Goal: Information Seeking & Learning: Learn about a topic

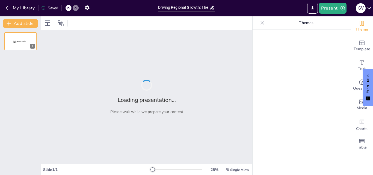
type input "Driving Regional Growth: The Impact of the One District One Product Initiative"
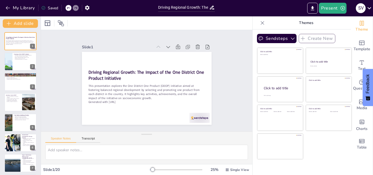
checkbox input "true"
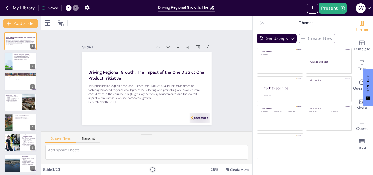
checkbox input "true"
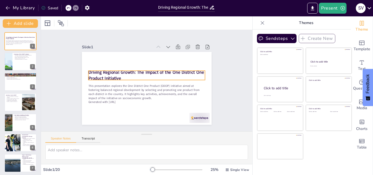
checkbox input "true"
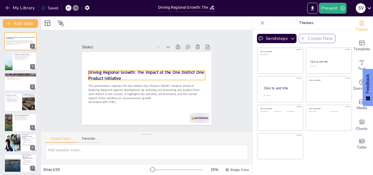
checkbox input "true"
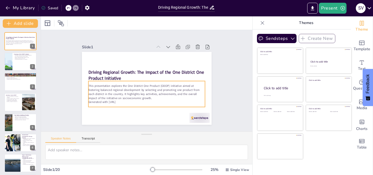
checkbox input "true"
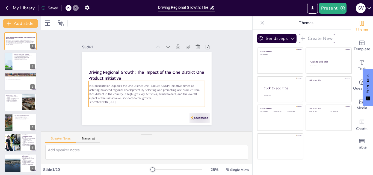
checkbox input "true"
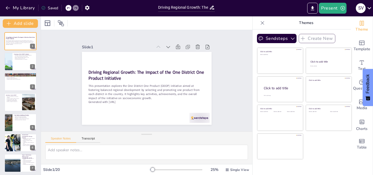
checkbox input "true"
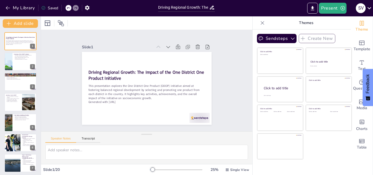
checkbox input "true"
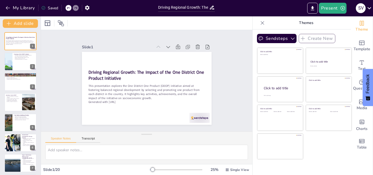
checkbox input "true"
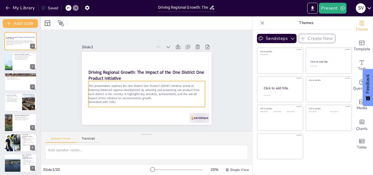
checkbox input "true"
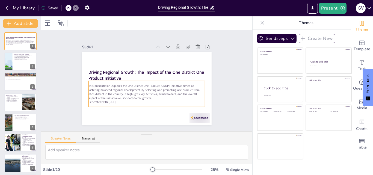
checkbox input "true"
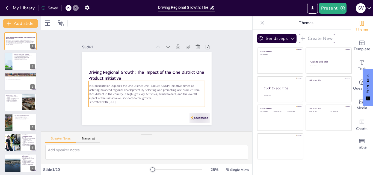
checkbox input "true"
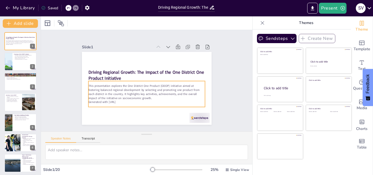
checkbox input "true"
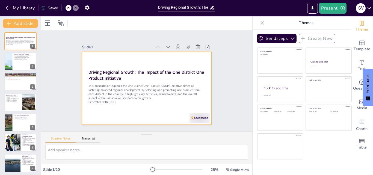
checkbox input "true"
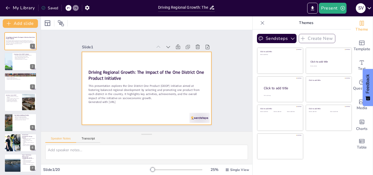
checkbox input "true"
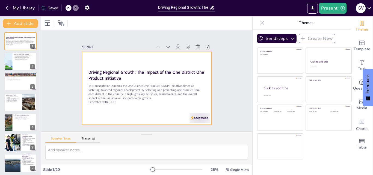
checkbox input "true"
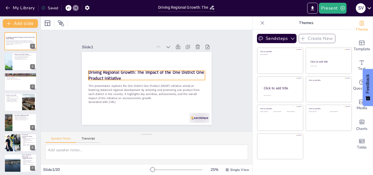
checkbox input "true"
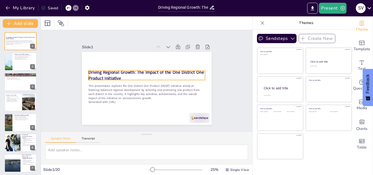
click at [98, 70] on strong "Driving Regional Growth: The Impact of the One District One Product Initiative" at bounding box center [145, 75] width 115 height 12
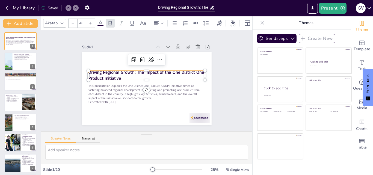
checkbox input "true"
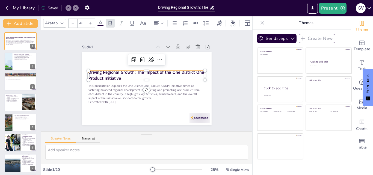
checkbox input "true"
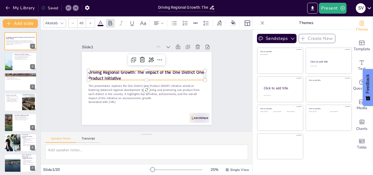
click at [120, 73] on strong "Driving Regional Growth: The Impact of the One District One Product Initiative" at bounding box center [145, 75] width 115 height 12
click at [120, 73] on strong "Driving Regional Growth: The Impact of the One District One Product Initiative" at bounding box center [146, 72] width 116 height 18
checkbox input "true"
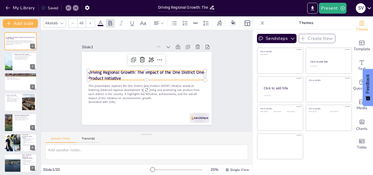
checkbox input "true"
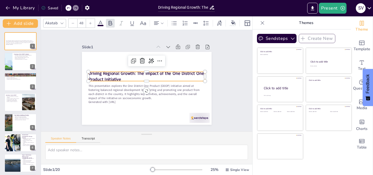
checkbox input "true"
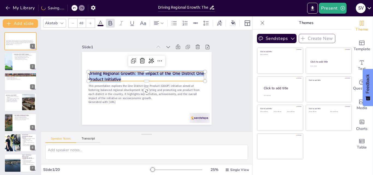
checkbox input "true"
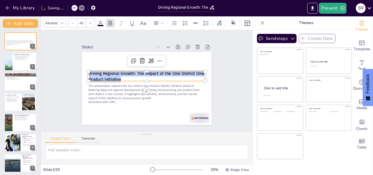
checkbox input "true"
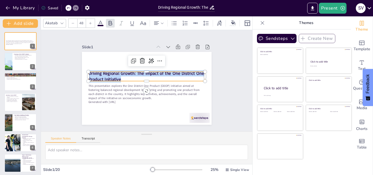
checkbox input "true"
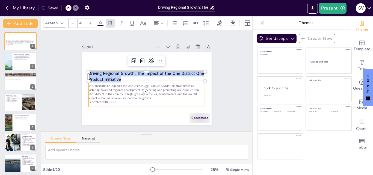
checkbox input "true"
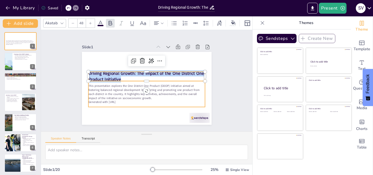
checkbox input "true"
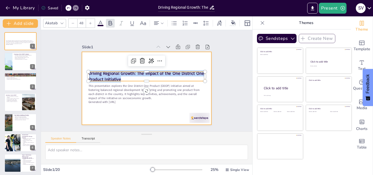
checkbox input "true"
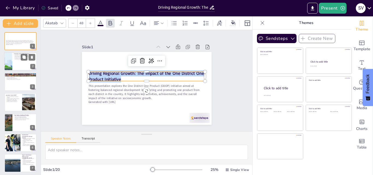
checkbox input "true"
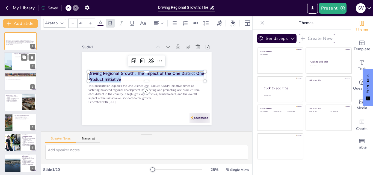
checkbox input "true"
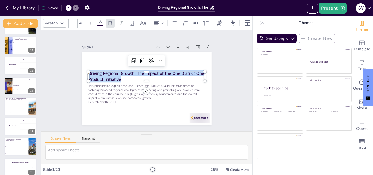
scroll to position [265, 0]
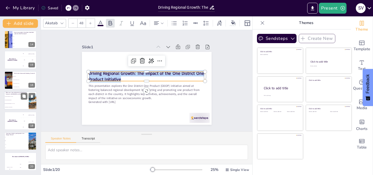
checkbox input "true"
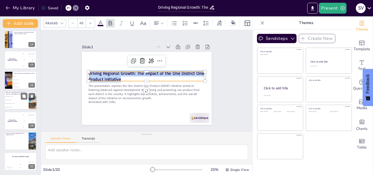
checkbox input "true"
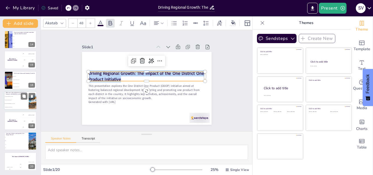
checkbox input "true"
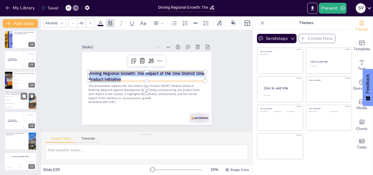
checkbox input "true"
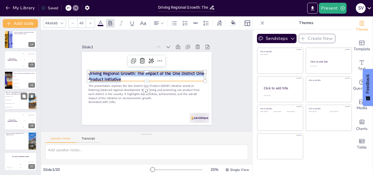
checkbox input "true"
click at [12, 102] on li "Launching Indian mangoes in 127 stores" at bounding box center [16, 104] width 25 height 4
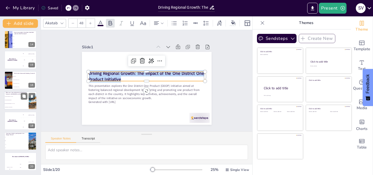
type textarea "The correct answer is "Launching Indian mangoes in 127 stores," as highlighted …"
checkbox input "true"
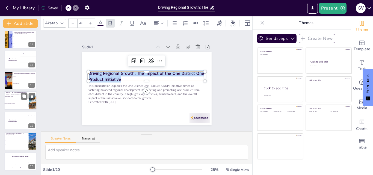
checkbox input "true"
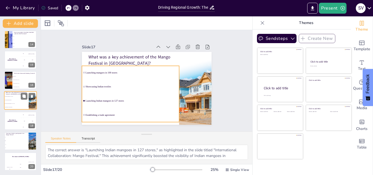
scroll to position [265, 0]
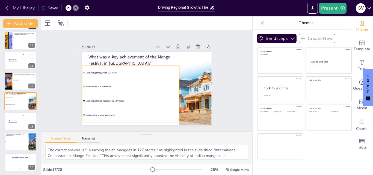
checkbox input "true"
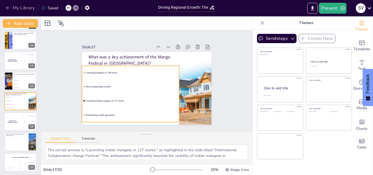
checkbox input "true"
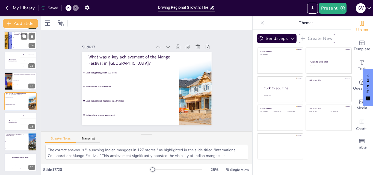
checkbox input "true"
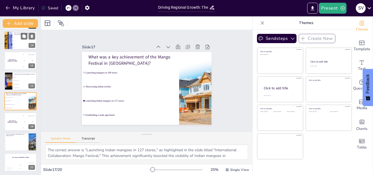
checkbox input "true"
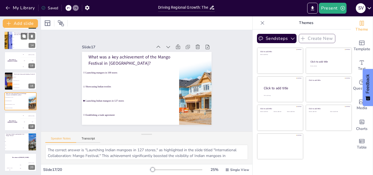
checkbox input "true"
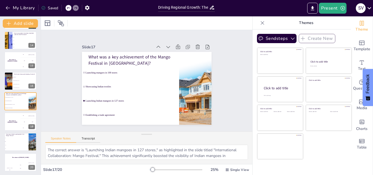
checkbox input "true"
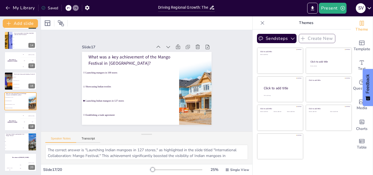
checkbox input "true"
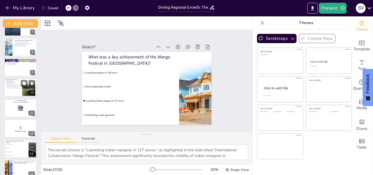
click at [22, 90] on div at bounding box center [20, 88] width 33 height 19
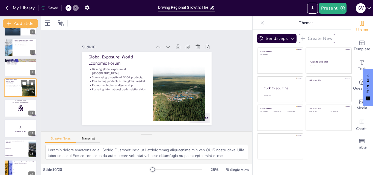
scroll to position [122, 0]
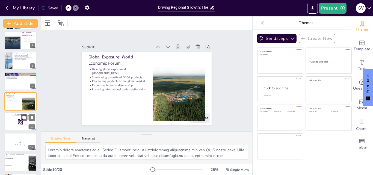
click at [20, 124] on rect at bounding box center [20, 122] width 6 height 6
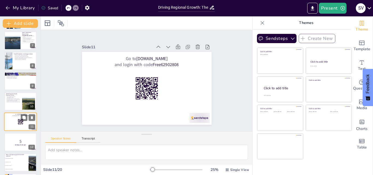
scroll to position [143, 0]
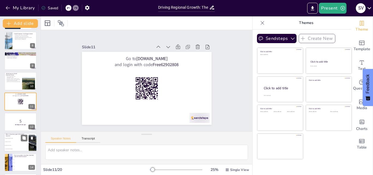
click at [19, 140] on li "To enhance local sports" at bounding box center [16, 142] width 25 height 4
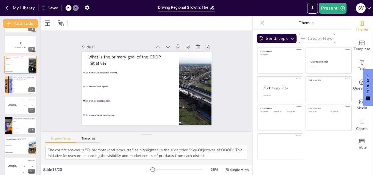
scroll to position [265, 0]
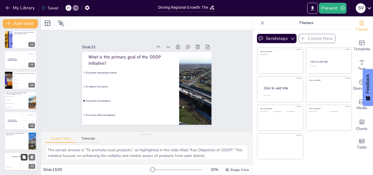
click at [21, 160] on button at bounding box center [24, 157] width 7 height 7
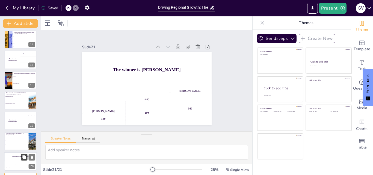
scroll to position [286, 0]
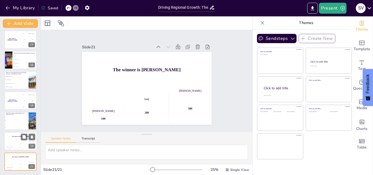
click at [16, 149] on div "200" at bounding box center [20, 147] width 11 height 6
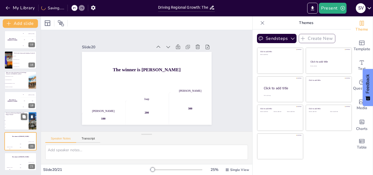
click at [14, 130] on div "How many districts participated in the Mango Festival? 8 46 127 20 19" at bounding box center [20, 121] width 33 height 19
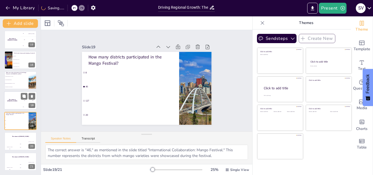
click at [15, 103] on div "The winner is [PERSON_NAME]" at bounding box center [12, 100] width 16 height 19
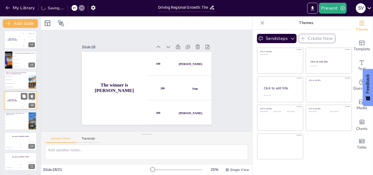
scroll to position [285, 0]
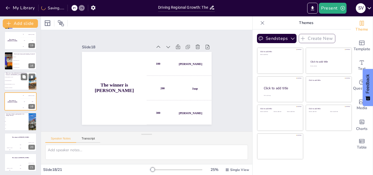
click at [13, 83] on li "Launching Indian mangoes in 127 stores" at bounding box center [16, 84] width 25 height 4
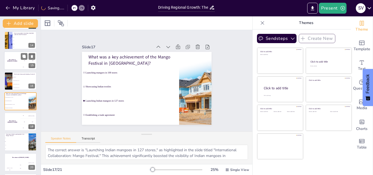
click at [12, 54] on div "The winner is [PERSON_NAME]" at bounding box center [12, 61] width 16 height 19
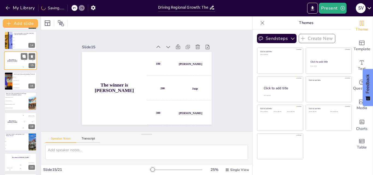
scroll to position [224, 0]
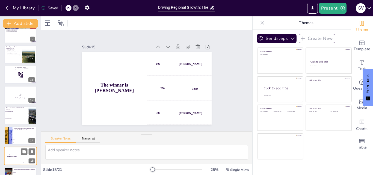
click at [12, 54] on p "Fostering international trade relationships." at bounding box center [13, 54] width 14 height 1
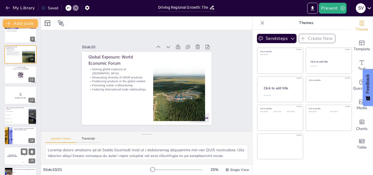
scroll to position [122, 0]
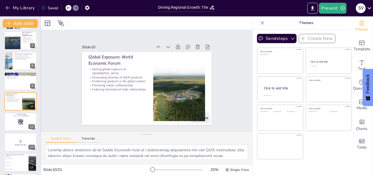
click at [40, 43] on div at bounding box center [41, 95] width 2 height 158
click at [40, 43] on div "Add slide Driving Regional Growth: The Impact of the One District One Product I…" at bounding box center [20, 95] width 41 height 158
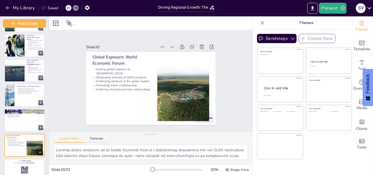
scroll to position [0, 0]
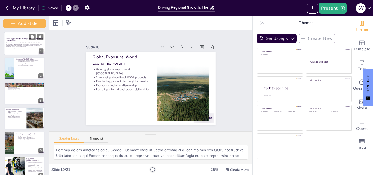
click at [31, 40] on p "Driving Regional Growth: The Impact of the One District One Product Initiative" at bounding box center [24, 40] width 37 height 4
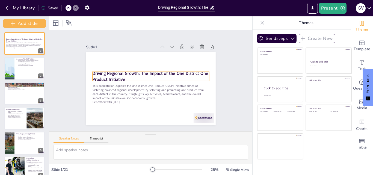
click at [97, 71] on strong "Driving Regional Growth: The Impact of the One District One Product Initiative" at bounding box center [150, 73] width 116 height 18
click at [97, 71] on strong "Driving Regional Growth: The Impact of the One District One Product Initiative" at bounding box center [149, 76] width 115 height 12
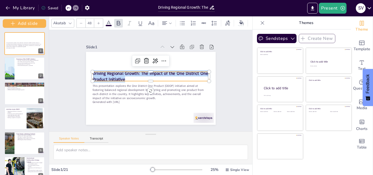
copy strong "Driving Regional Growth: The Impact of the One District One Product Initiative"
click at [111, 90] on p "This presentation explores the One District One Product (ODOP) initiative aimed…" at bounding box center [150, 92] width 118 height 28
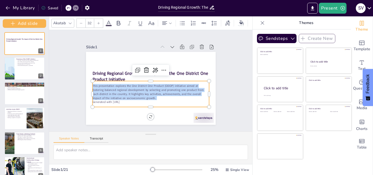
click at [111, 90] on p "This presentation explores the One District One Product (ODOP) initiative aimed…" at bounding box center [152, 70] width 117 height 40
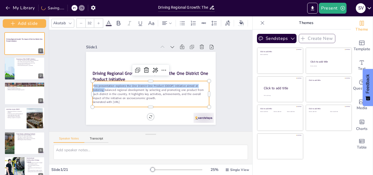
drag, startPoint x: 90, startPoint y: 84, endPoint x: 100, endPoint y: 88, distance: 11.4
click at [100, 88] on p "This presentation explores the One District One Product (ODOP) initiative aimed…" at bounding box center [150, 92] width 116 height 16
drag, startPoint x: 89, startPoint y: 84, endPoint x: 133, endPoint y: 100, distance: 46.9
click at [133, 100] on div "This presentation explores the One District One Product (ODOP) initiative aimed…" at bounding box center [150, 94] width 116 height 20
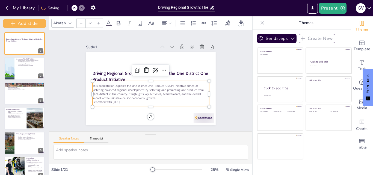
copy div "This presentation explores the One District One Product (ODOP) initiative aimed…"
click at [25, 80] on div "Overview of the ODOP Initiative The ODOP initiative promotes regional developme…" at bounding box center [24, 68] width 41 height 23
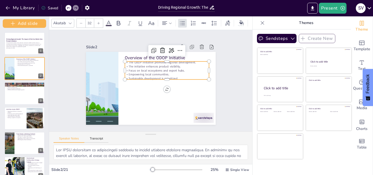
click at [172, 71] on p "Empowering local communities." at bounding box center [167, 76] width 84 height 13
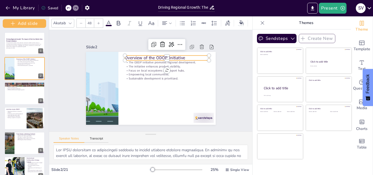
click at [134, 54] on p "Overview of the ODOP Initiative" at bounding box center [169, 59] width 84 height 15
click at [134, 54] on div "Overview of the ODOP Initiative The ODOP initiative promotes regional developme…" at bounding box center [153, 52] width 129 height 14
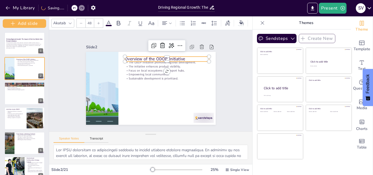
click at [136, 56] on p "Overview of the ODOP Initiative" at bounding box center [167, 59] width 84 height 6
copy p "Overview of the ODOP Initiative"
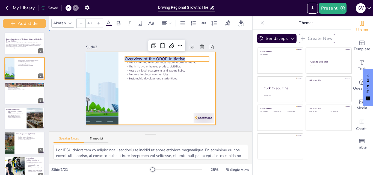
click at [148, 81] on div at bounding box center [150, 88] width 136 height 86
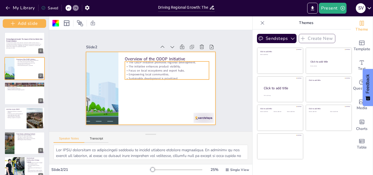
click at [142, 67] on p "Focus on local ecosystems and export hubs." at bounding box center [168, 72] width 84 height 13
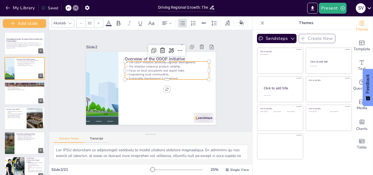
click at [142, 67] on p "Focus on local ecosystems and export hubs." at bounding box center [168, 72] width 84 height 13
click at [142, 67] on p "Focus on local ecosystems and export hubs." at bounding box center [169, 81] width 70 height 53
click at [142, 67] on p "Focus on local ecosystems and export hubs." at bounding box center [168, 72] width 84 height 13
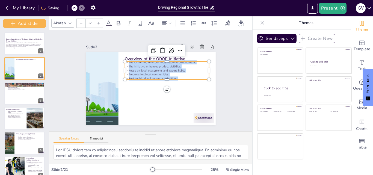
drag, startPoint x: 124, startPoint y: 60, endPoint x: 175, endPoint y: 75, distance: 53.1
click at [175, 75] on div "The ODOP initiative promotes regional development. The initiative enhances prod…" at bounding box center [168, 72] width 86 height 29
copy div "The ODOP initiative promotes regional development. The initiative enhances prod…"
click at [30, 89] on button at bounding box center [32, 86] width 7 height 7
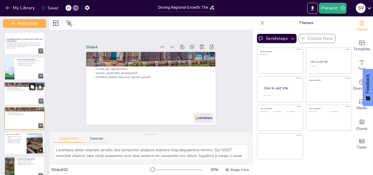
scroll to position [17, 0]
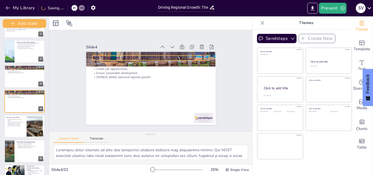
click at [122, 55] on p "Key Objectives of ODOP" at bounding box center [153, 58] width 116 height 18
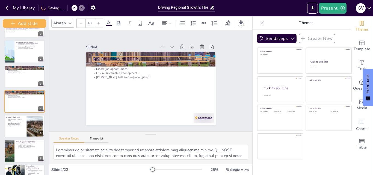
click at [122, 55] on p "Key Objectives of ODOP" at bounding box center [153, 59] width 116 height 18
click at [122, 56] on p "Key Objectives of ODOP" at bounding box center [150, 59] width 116 height 6
click at [122, 55] on p "Key Objectives of ODOP" at bounding box center [153, 59] width 116 height 18
click at [122, 56] on p "Key Objectives of ODOP" at bounding box center [150, 59] width 116 height 6
copy p "Key Objectives of ODOP"
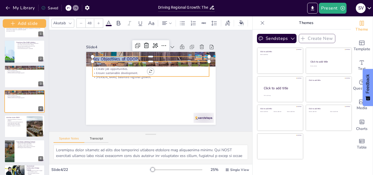
click at [102, 74] on div "Promote local products and crafts. Enhance export potential. Create job opportu…" at bounding box center [150, 88] width 136 height 86
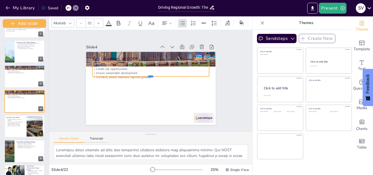
click at [102, 74] on div "Key Objectives of ODOP Promote local products and crafts. Enhance export potent…" at bounding box center [150, 88] width 136 height 86
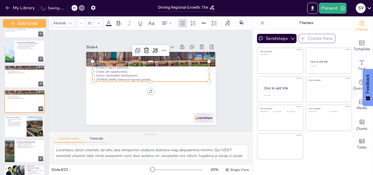
click at [97, 62] on p "Promote local products and crafts." at bounding box center [154, 64] width 115 height 28
click at [94, 62] on p "Promote local products and crafts." at bounding box center [152, 63] width 116 height 16
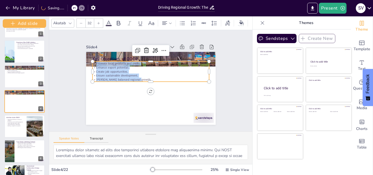
drag, startPoint x: 92, startPoint y: 62, endPoint x: 137, endPoint y: 77, distance: 46.7
click at [137, 77] on div "Promote local products and crafts. Enhance export potential. Create job opportu…" at bounding box center [150, 71] width 116 height 20
copy div "Promote local products and crafts. Enhance export potential. Create job opportu…"
click at [26, 137] on div at bounding box center [24, 126] width 41 height 23
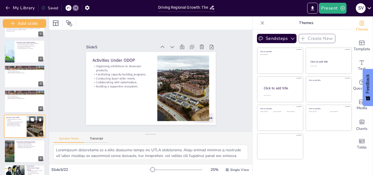
scroll to position [42, 0]
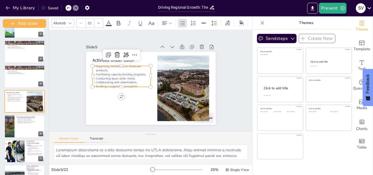
click at [120, 68] on p "Organizing exhibitions to showcase products." at bounding box center [123, 65] width 59 height 14
click at [97, 58] on p "Activities Under ODOP" at bounding box center [126, 55] width 58 height 18
click at [97, 58] on p "Activities Under ODOP" at bounding box center [123, 57] width 59 height 12
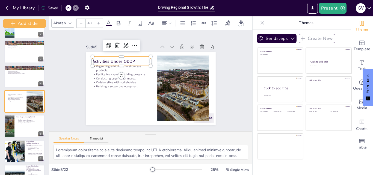
click at [97, 58] on p "Activities Under ODOP" at bounding box center [126, 56] width 58 height 18
copy p "Activities Under ODOP"
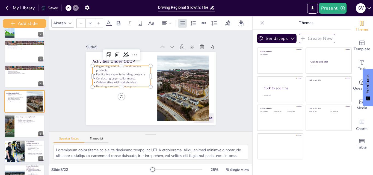
click at [95, 68] on p "Organizing exhibitions to showcase products." at bounding box center [123, 65] width 59 height 14
click at [94, 67] on p "Organizing exhibitions to showcase products." at bounding box center [123, 65] width 59 height 14
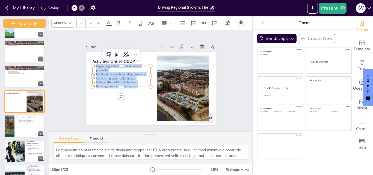
drag, startPoint x: 92, startPoint y: 65, endPoint x: 134, endPoint y: 84, distance: 45.5
click at [134, 84] on div "Organizing exhibitions to showcase products. Facilitating capacity-building pro…" at bounding box center [122, 73] width 61 height 30
copy div "Organizing exhibitions to showcase products. Facilitating capacity-building pro…"
click at [25, 132] on div at bounding box center [24, 126] width 41 height 23
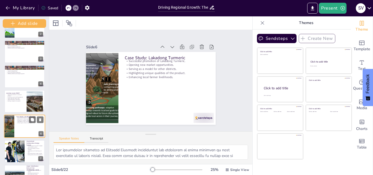
scroll to position [67, 0]
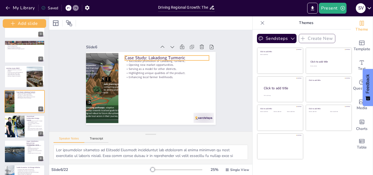
click at [170, 55] on p "Case Study: Lakadong Turmeric" at bounding box center [169, 59] width 84 height 15
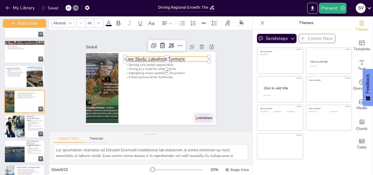
click at [170, 55] on p "Case Study: Lakadong Turmeric" at bounding box center [170, 62] width 83 height 23
copy p "Case Study: Lakadong Turmeric"
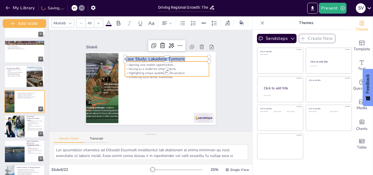
click at [137, 71] on p "Highlighting unique qualities of the product." at bounding box center [168, 82] width 75 height 46
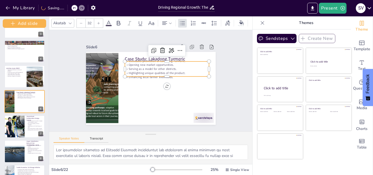
click at [137, 71] on p "Highlighting unique qualities of the product." at bounding box center [167, 74] width 84 height 13
click at [129, 63] on p "Opening new market opportunities." at bounding box center [169, 68] width 83 height 21
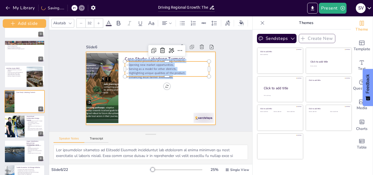
drag, startPoint x: 125, startPoint y: 59, endPoint x: 178, endPoint y: 82, distance: 58.1
click at [178, 82] on div "Case Study: Lakadong Turmeric Successful promotion of Lakadong Turmeric. Openin…" at bounding box center [150, 88] width 136 height 86
copy div "Successful promotion of Lakadong Turmeric. Opening new market opportunities. Se…"
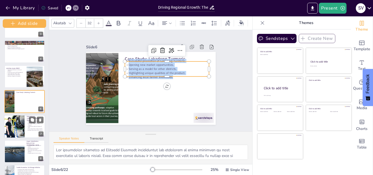
click at [21, 124] on div at bounding box center [14, 126] width 35 height 23
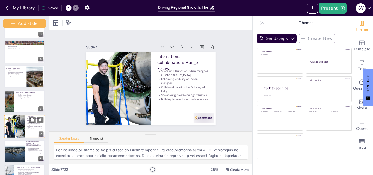
scroll to position [92, 0]
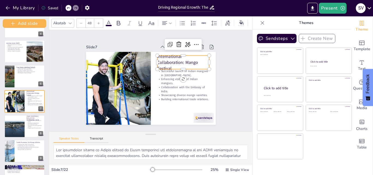
click at [166, 61] on p "International Collaboration: Mango Festival" at bounding box center [186, 69] width 55 height 28
click at [166, 61] on p "International Collaboration: Mango Festival" at bounding box center [184, 65] width 53 height 23
click at [166, 65] on p "International Collaboration: Mango Festival" at bounding box center [186, 89] width 51 height 48
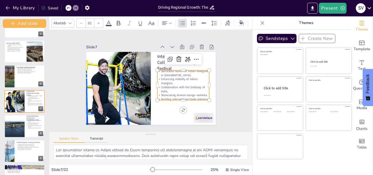
click at [172, 98] on p "Building international trade relations." at bounding box center [181, 103] width 52 height 10
click at [157, 85] on p "Successful launch of Indian mangoes in [GEOGRAPHIC_DATA]." at bounding box center [164, 111] width 19 height 52
click at [157, 69] on p "Successful launch of Indian mangoes in [GEOGRAPHIC_DATA]." at bounding box center [183, 75] width 52 height 13
click at [158, 71] on p "Successful launch of Indian mangoes in [GEOGRAPHIC_DATA]." at bounding box center [184, 83] width 52 height 24
click at [158, 70] on p "Successful launch of Indian mangoes in [GEOGRAPHIC_DATA]." at bounding box center [184, 79] width 52 height 19
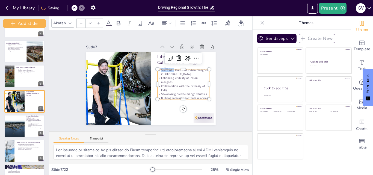
click at [147, 86] on p "Successful launch of Indian mangoes in [GEOGRAPHIC_DATA]." at bounding box center [121, 95] width 52 height 19
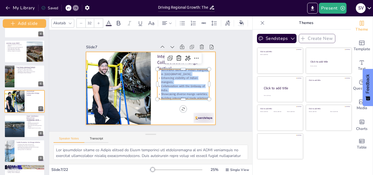
drag, startPoint x: 157, startPoint y: 67, endPoint x: 202, endPoint y: 104, distance: 57.6
click at [202, 104] on div "International Collaboration: Mango Festival Successful launch of Indian mangoes…" at bounding box center [148, 87] width 146 height 109
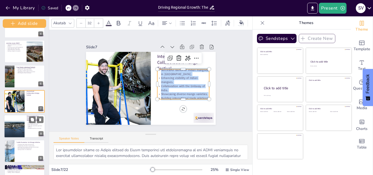
click at [23, 122] on div at bounding box center [14, 126] width 35 height 23
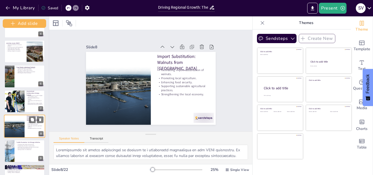
scroll to position [116, 0]
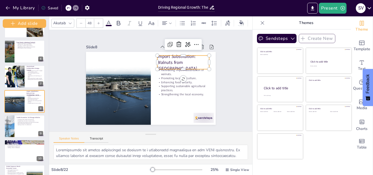
click at [166, 63] on p "Import Substitution: Walnuts from [GEOGRAPHIC_DATA]" at bounding box center [184, 65] width 53 height 23
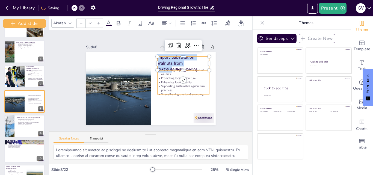
click at [175, 81] on p "Enhancing food security." at bounding box center [183, 82] width 52 height 4
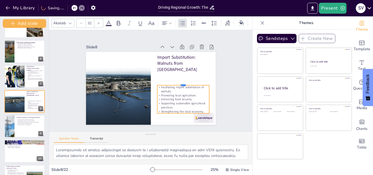
drag, startPoint x: 168, startPoint y: 74, endPoint x: 181, endPoint y: 79, distance: 13.6
click at [181, 82] on div at bounding box center [183, 87] width 52 height 10
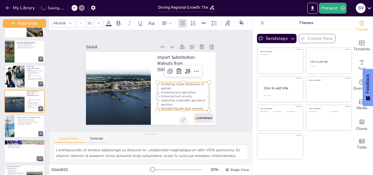
click at [158, 83] on p "Facilitating import substitution of walnuts." at bounding box center [181, 92] width 52 height 19
click at [158, 85] on p "Facilitating import substitution of walnuts." at bounding box center [177, 99] width 50 height 28
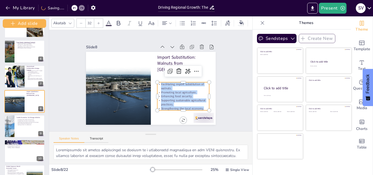
drag, startPoint x: 156, startPoint y: 83, endPoint x: 200, endPoint y: 107, distance: 49.9
click at [200, 107] on div "Facilitating import substitution of walnuts. Promoting local agriculture. Enhan…" at bounding box center [181, 100] width 55 height 34
click at [17, 125] on div at bounding box center [24, 126] width 41 height 23
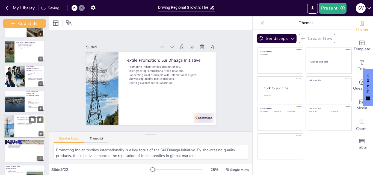
scroll to position [141, 0]
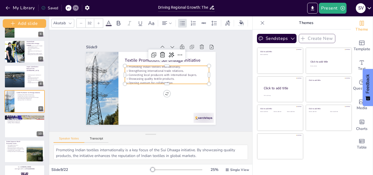
click at [150, 65] on p "Promoting Indian textiles internationally." at bounding box center [168, 68] width 84 height 13
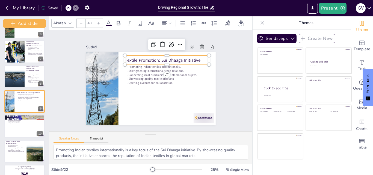
click at [140, 59] on p "Textile Promotion: Sui Dhaaga Initiative" at bounding box center [169, 62] width 84 height 15
click at [140, 59] on p "Textile Promotion: Sui Dhaaga Initiative" at bounding box center [172, 66] width 82 height 32
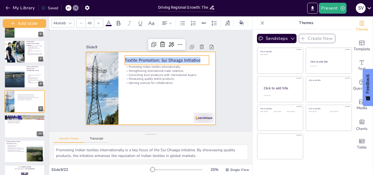
click at [140, 83] on div at bounding box center [150, 88] width 136 height 86
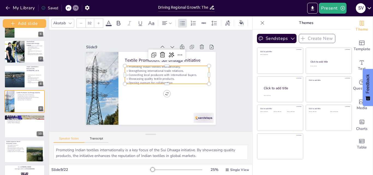
click at [135, 75] on p "Showcasing quality textile products." at bounding box center [167, 80] width 84 height 13
click at [126, 64] on p "Promoting Indian textiles internationally." at bounding box center [168, 68] width 84 height 13
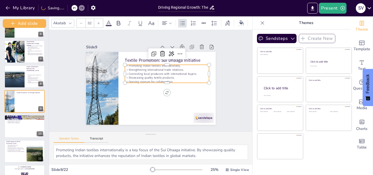
click at [126, 64] on p "Promoting Indian textiles internationally." at bounding box center [168, 67] width 84 height 13
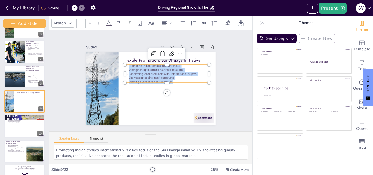
drag, startPoint x: 124, startPoint y: 63, endPoint x: 175, endPoint y: 79, distance: 52.8
click at [175, 79] on div "Promoting Indian textiles internationally. Strengthening international trade re…" at bounding box center [167, 75] width 86 height 29
click at [29, 125] on div at bounding box center [24, 126] width 41 height 23
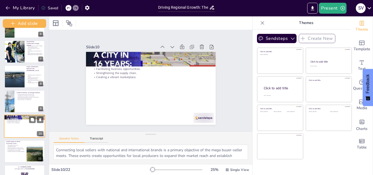
scroll to position [166, 0]
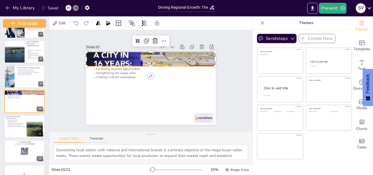
click at [124, 52] on div at bounding box center [152, 59] width 139 height 110
click at [124, 52] on div at bounding box center [155, 60] width 147 height 122
click at [124, 52] on div at bounding box center [152, 59] width 139 height 110
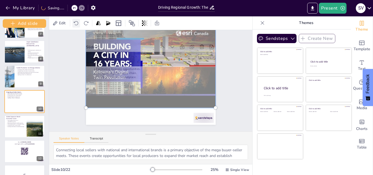
click at [75, 22] on icon at bounding box center [76, 23] width 4 height 4
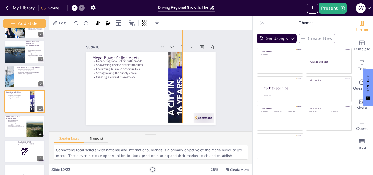
drag, startPoint x: 148, startPoint y: 101, endPoint x: 170, endPoint y: 101, distance: 22.4
click at [171, 101] on div at bounding box center [177, 60] width 110 height 139
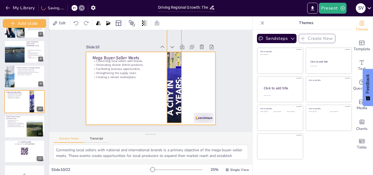
click at [88, 54] on div at bounding box center [151, 88] width 130 height 73
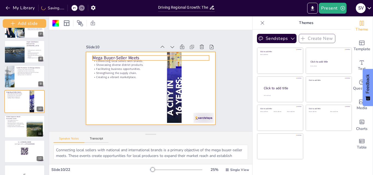
click at [95, 55] on p "Mega Buyer-Seller Meets" at bounding box center [153, 58] width 116 height 18
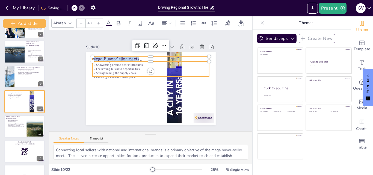
click at [129, 65] on p "Facilitating business opportunities." at bounding box center [152, 69] width 116 height 16
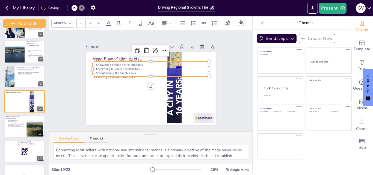
click at [95, 62] on p "Showcasing diverse district products." at bounding box center [152, 65] width 116 height 16
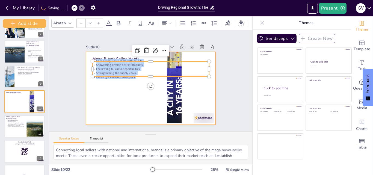
drag, startPoint x: 92, startPoint y: 57, endPoint x: 137, endPoint y: 80, distance: 50.0
click at [137, 80] on div "Mega Buyer-Seller Meets Connecting local sellers with brands. Showcasing divers…" at bounding box center [150, 88] width 136 height 86
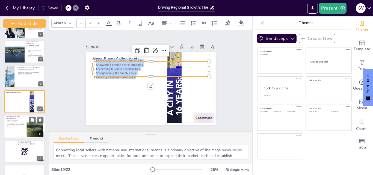
click at [27, 132] on div at bounding box center [34, 126] width 29 height 21
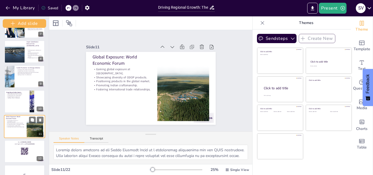
scroll to position [191, 0]
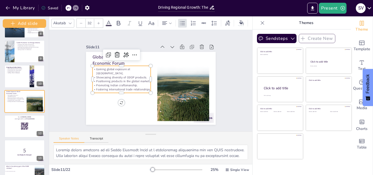
click at [99, 65] on div "Gaining global exposure at [GEOGRAPHIC_DATA]. Showcasing diversity of ODOP prod…" at bounding box center [121, 76] width 61 height 33
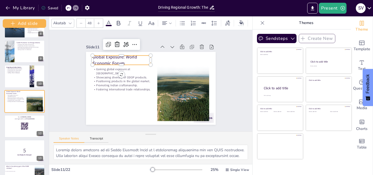
click at [97, 55] on p "Global Exposure: World Economic Forum" at bounding box center [126, 55] width 59 height 24
click at [93, 55] on p "Global Exposure: World Economic Forum" at bounding box center [121, 60] width 58 height 12
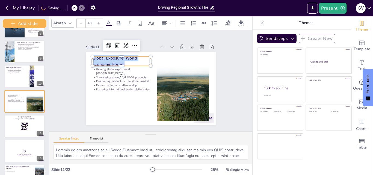
click at [94, 55] on p "Global Exposure: World Economic Forum" at bounding box center [123, 58] width 59 height 18
click at [93, 55] on p "Global Exposure: World Economic Forum" at bounding box center [121, 61] width 58 height 12
click at [96, 55] on p "Global Exposure: World Economic Forum" at bounding box center [125, 56] width 59 height 24
click at [127, 55] on p "Global Exposure: World Economic Forum" at bounding box center [149, 46] width 44 height 54
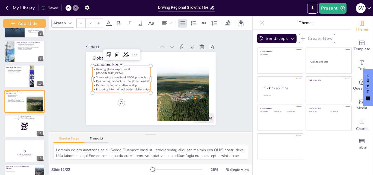
click at [108, 79] on p "Positioning products in the global market." at bounding box center [121, 81] width 58 height 4
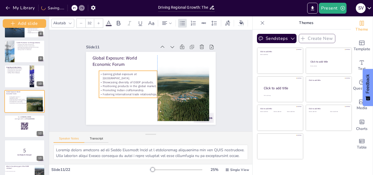
drag, startPoint x: 93, startPoint y: 68, endPoint x: 98, endPoint y: 72, distance: 7.4
click at [99, 72] on p "Gaining global exposure at [GEOGRAPHIC_DATA]." at bounding box center [128, 74] width 59 height 14
click at [101, 72] on p "Gaining global exposure at [GEOGRAPHIC_DATA]." at bounding box center [130, 69] width 58 height 26
click at [99, 72] on p "Gaining global exposure at [GEOGRAPHIC_DATA]." at bounding box center [128, 74] width 59 height 14
click at [102, 76] on p "Showcasing diversity of ODOP products." at bounding box center [128, 79] width 58 height 10
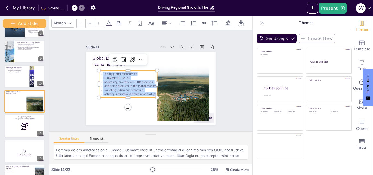
drag, startPoint x: 99, startPoint y: 74, endPoint x: 152, endPoint y: 92, distance: 55.9
click at [152, 92] on div "Gaining global exposure at [GEOGRAPHIC_DATA]. Showcasing diversity of ODOP prod…" at bounding box center [128, 79] width 62 height 36
